Goal: Check status: Check status

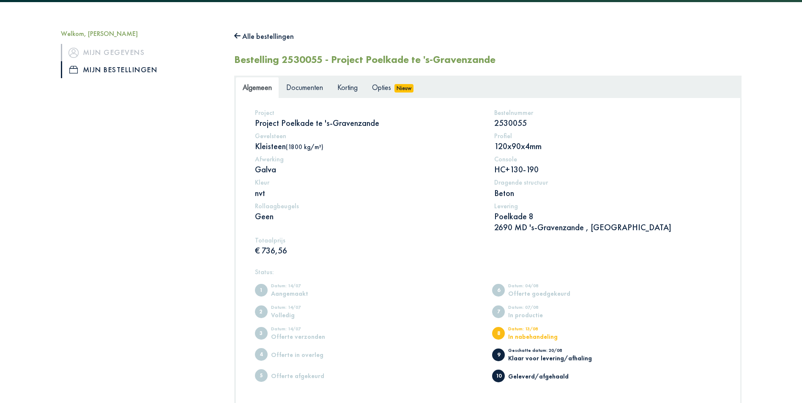
scroll to position [85, 0]
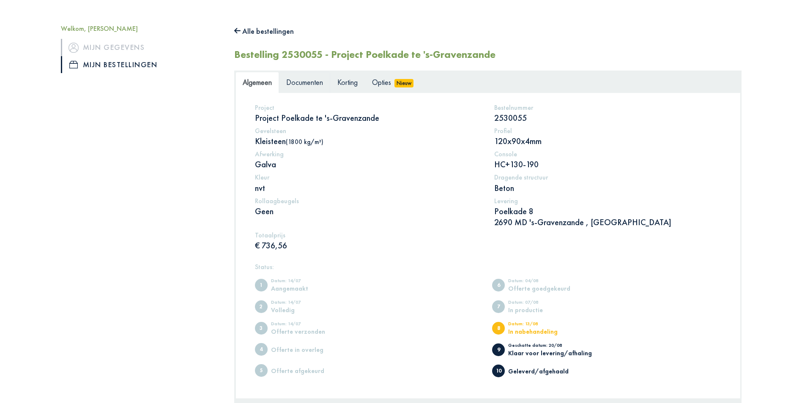
click at [320, 80] on span "Documenten" at bounding box center [304, 82] width 37 height 10
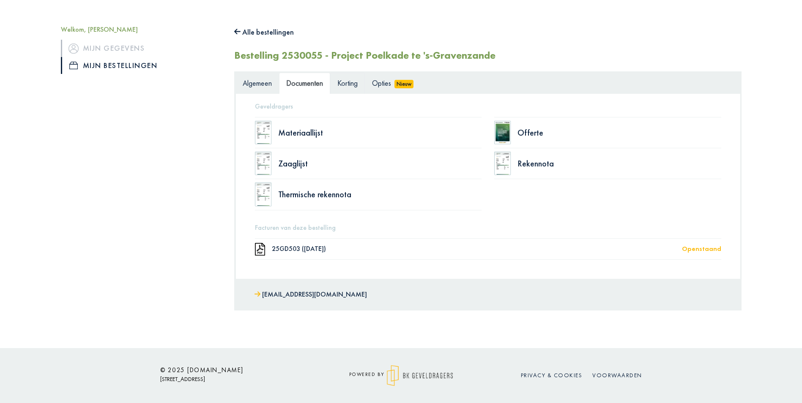
click at [350, 82] on span "Korting" at bounding box center [347, 83] width 20 height 10
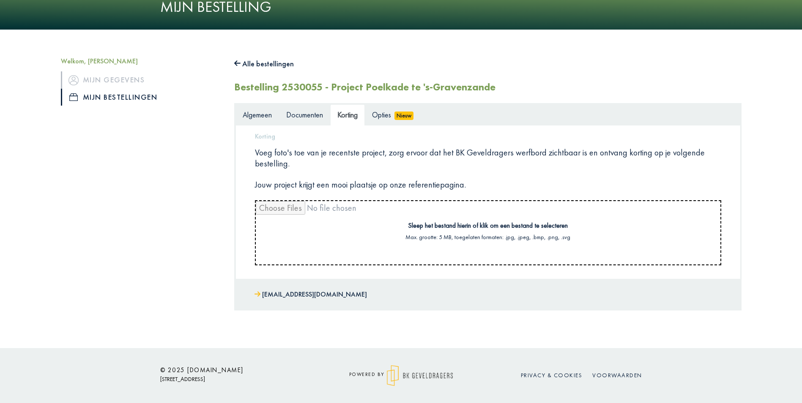
scroll to position [52, 0]
click at [383, 107] on link "Opties Nieuw" at bounding box center [393, 114] width 56 height 21
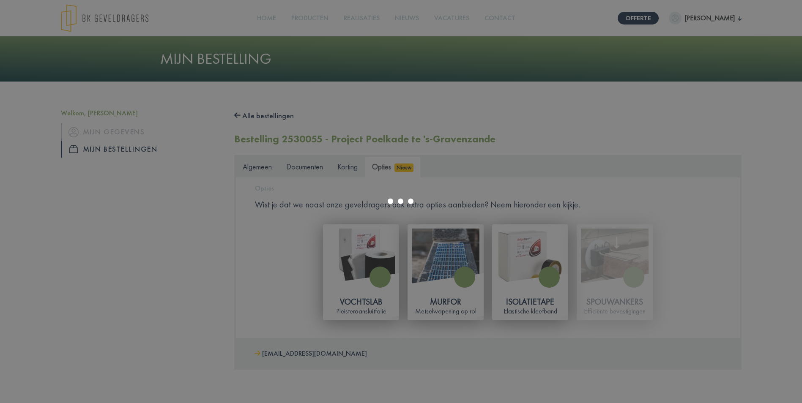
click at [262, 164] on div at bounding box center [401, 201] width 802 height 403
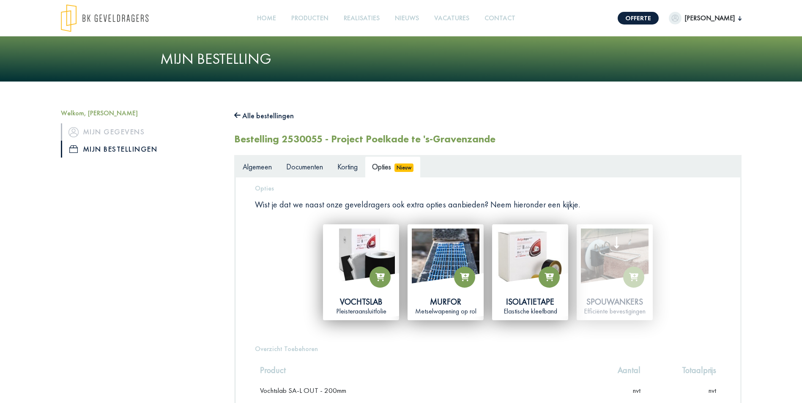
click at [235, 112] on icon at bounding box center [237, 116] width 7 height 8
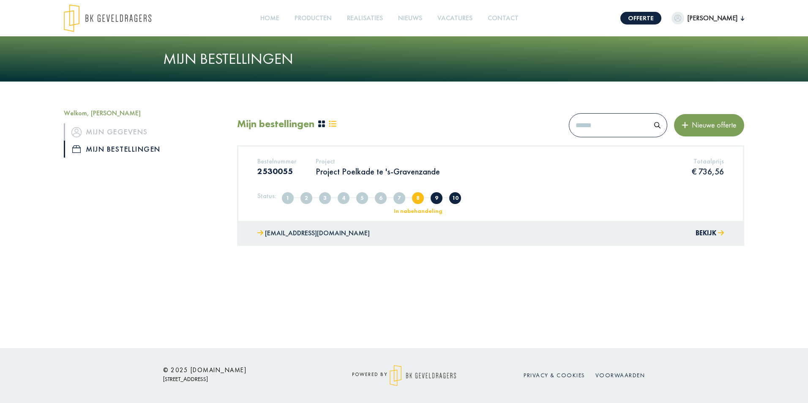
click at [415, 200] on span "8" at bounding box center [418, 198] width 12 height 12
